Goal: Task Accomplishment & Management: Use online tool/utility

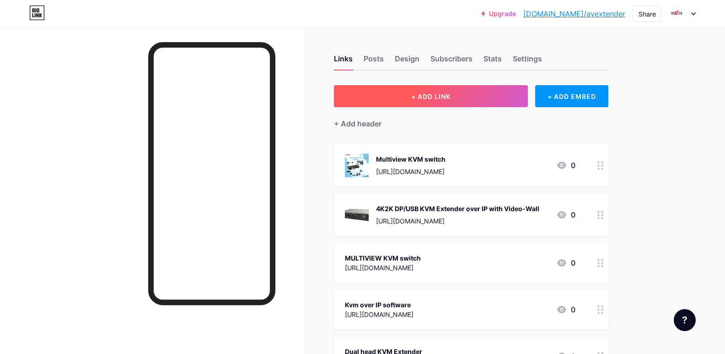
click at [413, 93] on button "+ ADD LINK" at bounding box center [431, 96] width 194 height 22
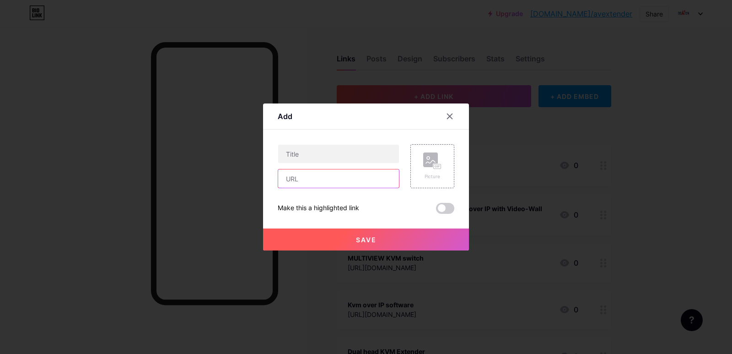
click at [291, 174] on input "text" at bounding box center [338, 178] width 121 height 18
paste input "[URL][DOMAIN_NAME]"
type input "[URL][DOMAIN_NAME]"
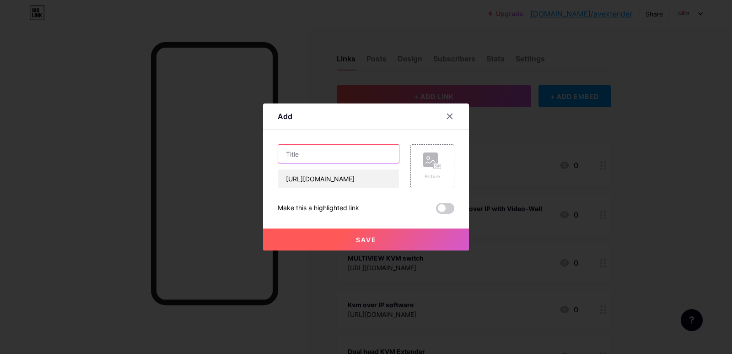
click at [304, 145] on input "text" at bounding box center [338, 154] width 121 height 18
paste input "DP extender"
type input "DP extender"
click at [365, 240] on span "Save" at bounding box center [366, 240] width 21 height 8
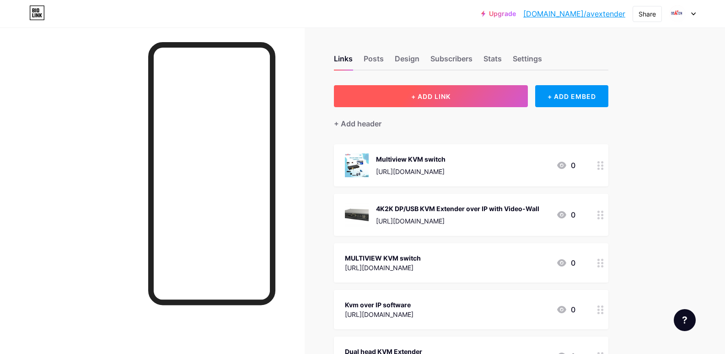
click at [409, 98] on button "+ ADD LINK" at bounding box center [431, 96] width 194 height 22
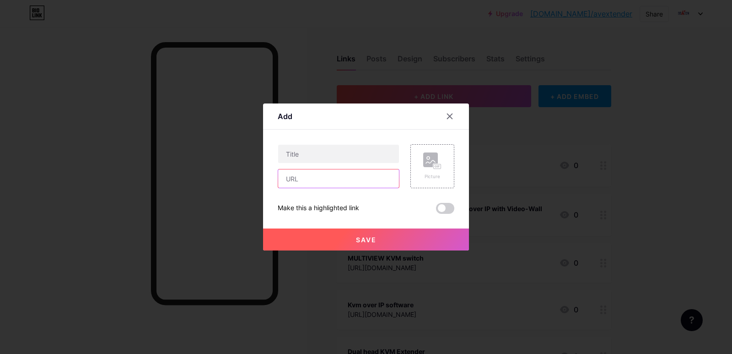
click at [305, 180] on input "text" at bounding box center [338, 178] width 121 height 18
paste input "[URL][DOMAIN_NAME]"
type input "[URL][DOMAIN_NAME]"
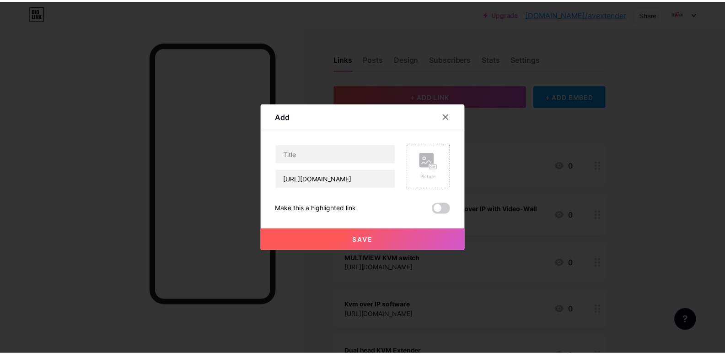
scroll to position [0, 0]
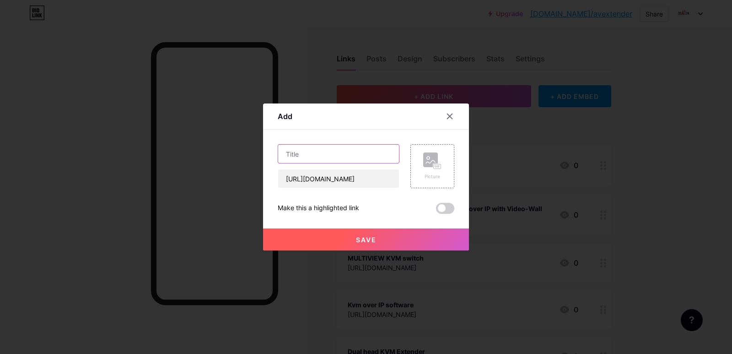
click at [295, 161] on input "text" at bounding box center [338, 154] width 121 height 18
paste input "Broadcast system"
type input "Broadcast system"
click at [307, 223] on div "Save" at bounding box center [366, 232] width 206 height 37
click at [305, 235] on button "Save" at bounding box center [366, 239] width 206 height 22
